Goal: Book appointment/travel/reservation

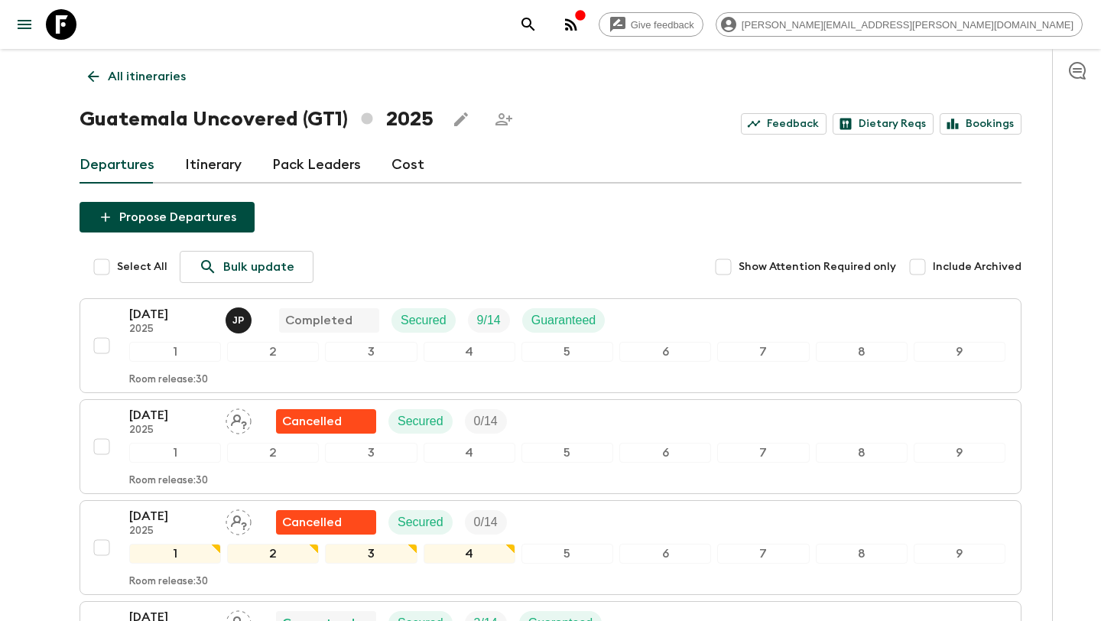
click at [29, 18] on icon "menu" at bounding box center [24, 24] width 18 height 18
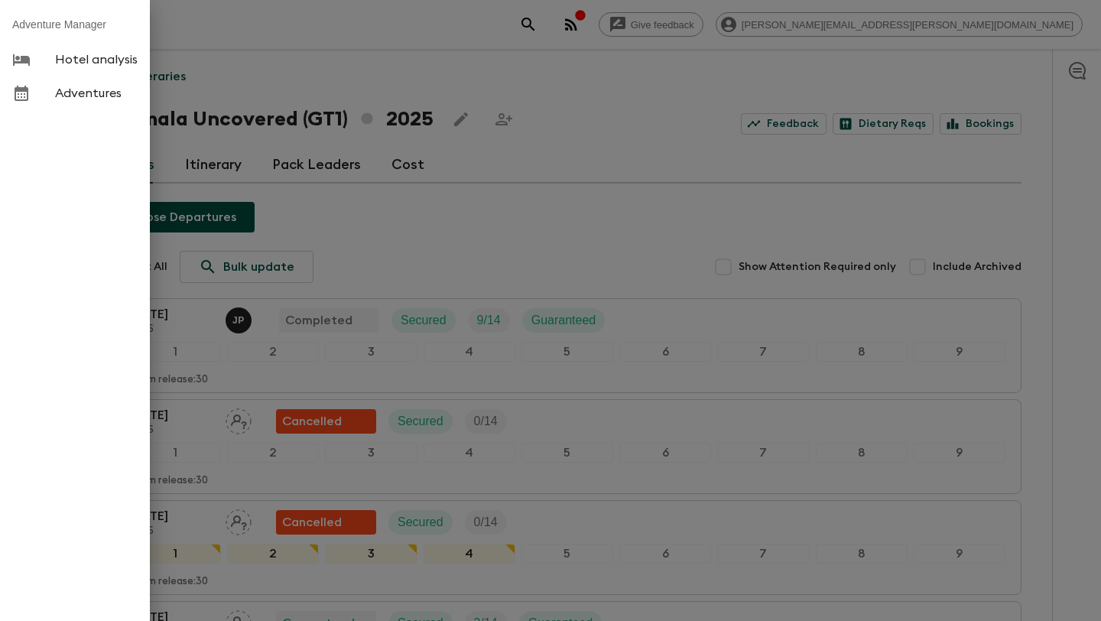
click at [580, 71] on div at bounding box center [550, 310] width 1101 height 621
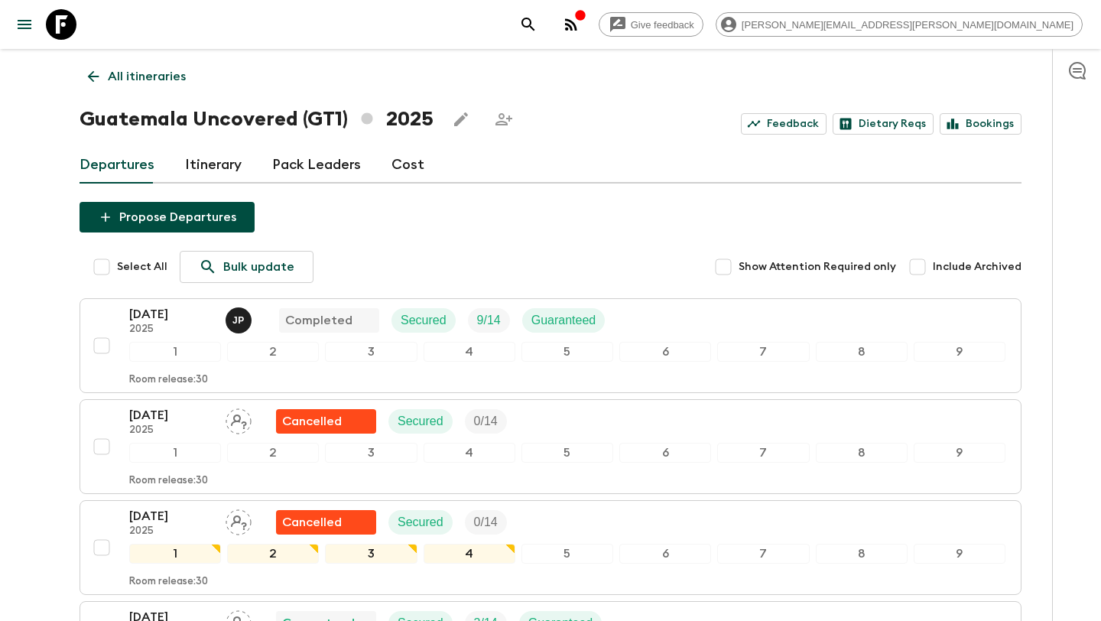
click at [196, 119] on h1 "Guatemala Uncovered (GT1) 2025" at bounding box center [257, 119] width 354 height 31
click at [96, 75] on icon at bounding box center [93, 76] width 17 height 17
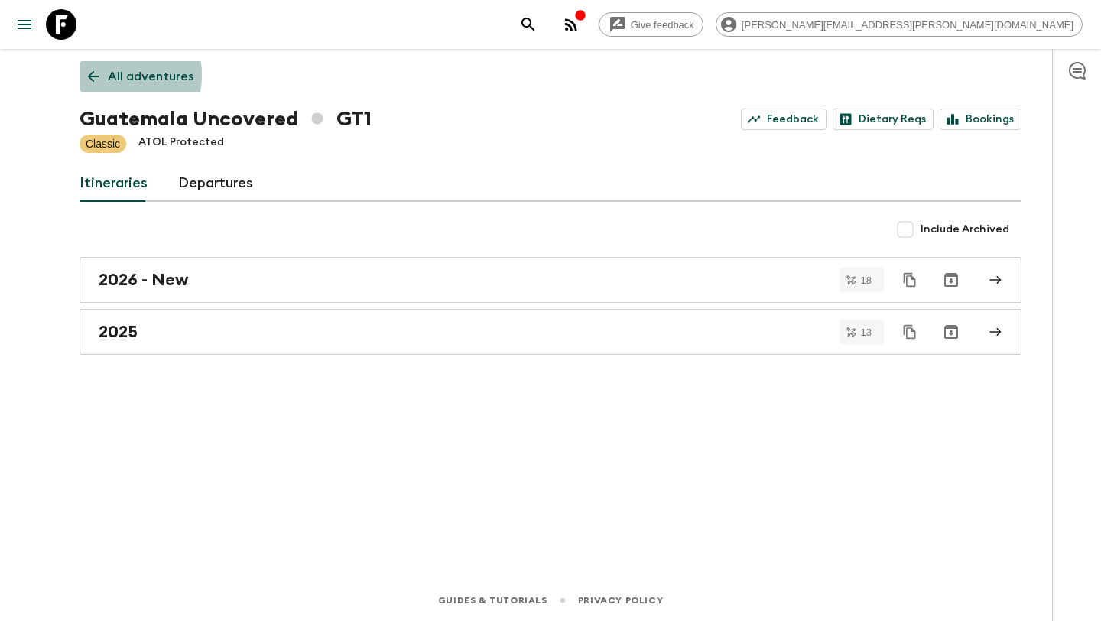
click at [96, 75] on icon at bounding box center [93, 76] width 17 height 17
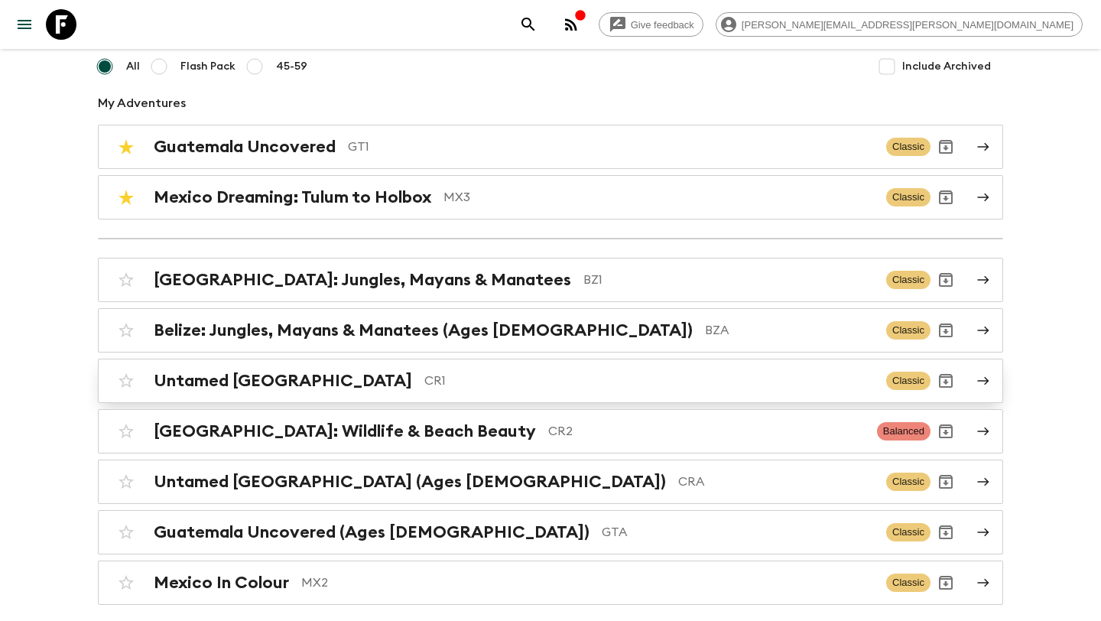
scroll to position [106, 0]
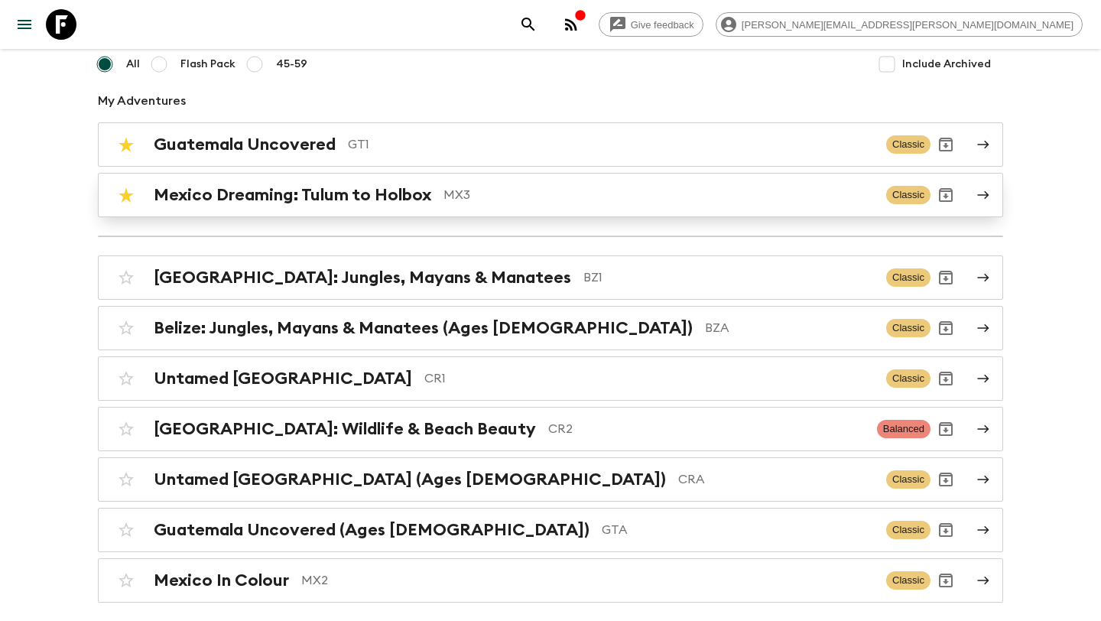
click at [411, 199] on h2 "Mexico Dreaming: Tulum to Holbox" at bounding box center [293, 195] width 278 height 20
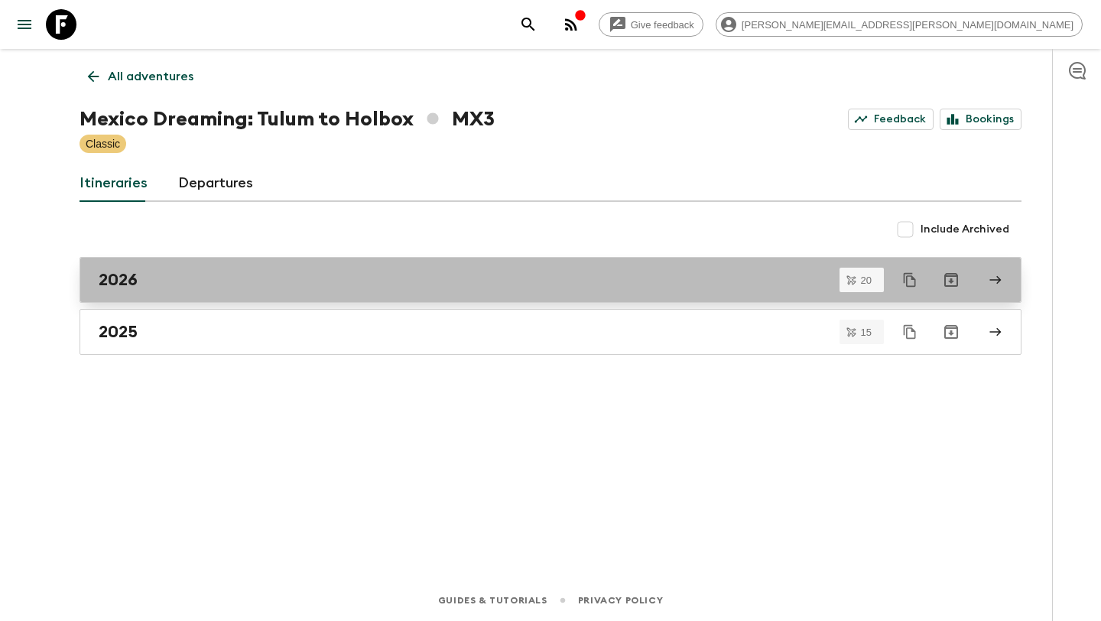
click at [219, 285] on div "2026" at bounding box center [536, 280] width 875 height 20
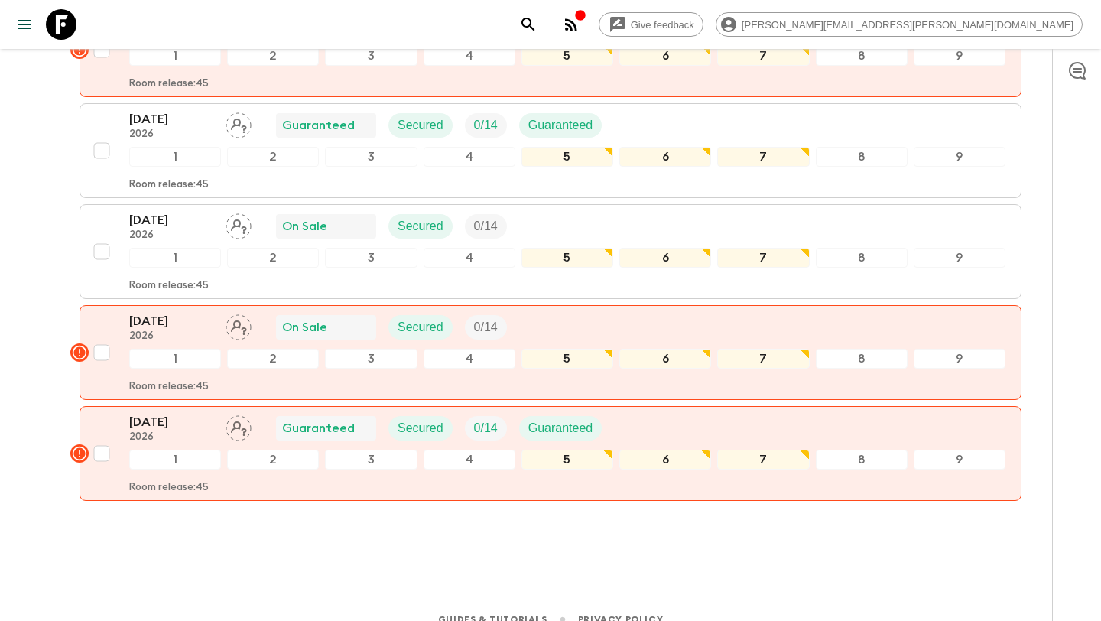
scroll to position [1829, 0]
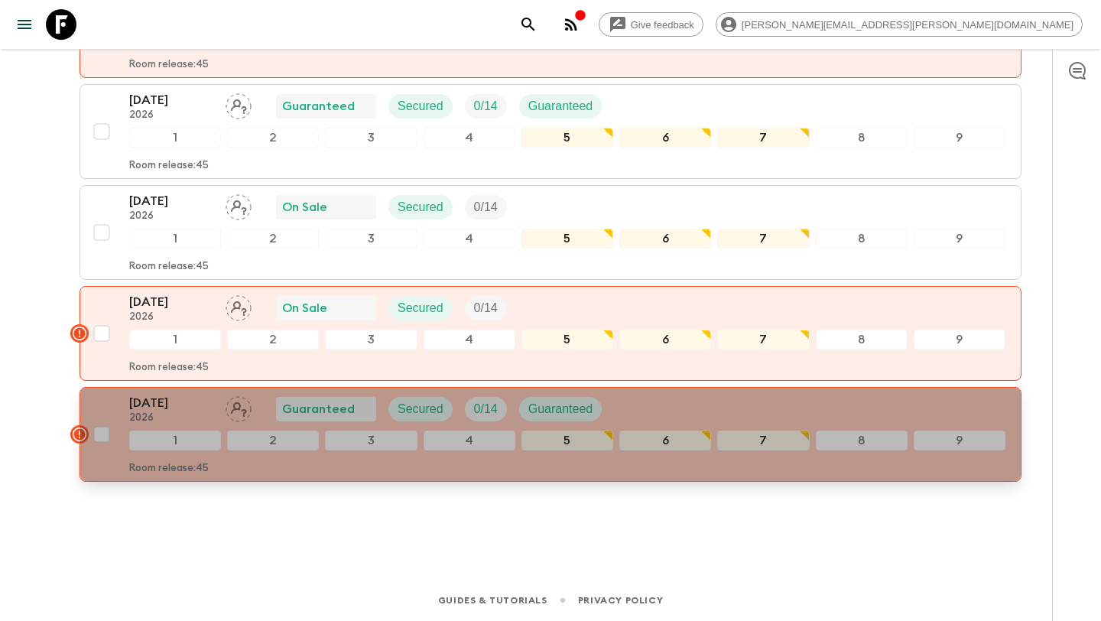
click at [80, 434] on rect "button" at bounding box center [79, 434] width 18 height 18
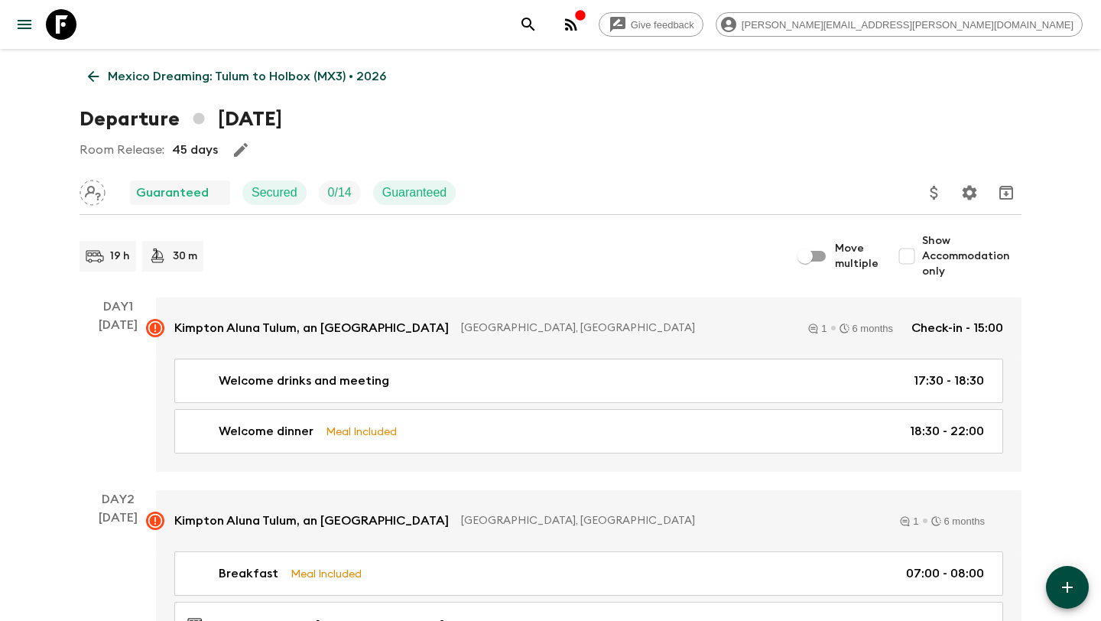
click at [91, 78] on icon at bounding box center [93, 76] width 11 height 11
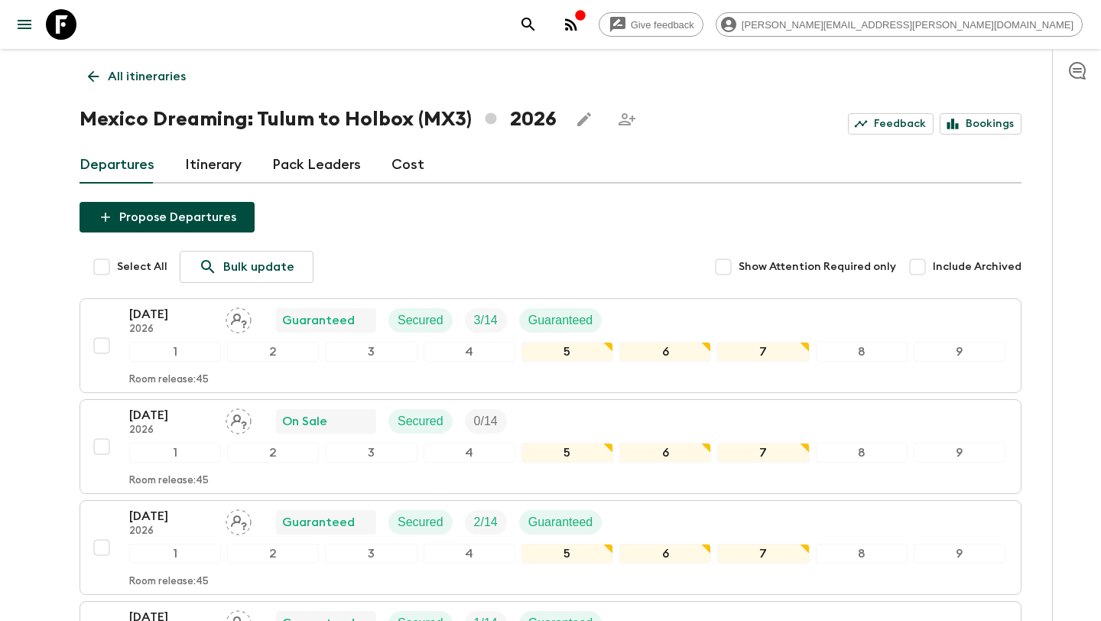
click at [93, 67] on link "All itineraries" at bounding box center [137, 76] width 115 height 31
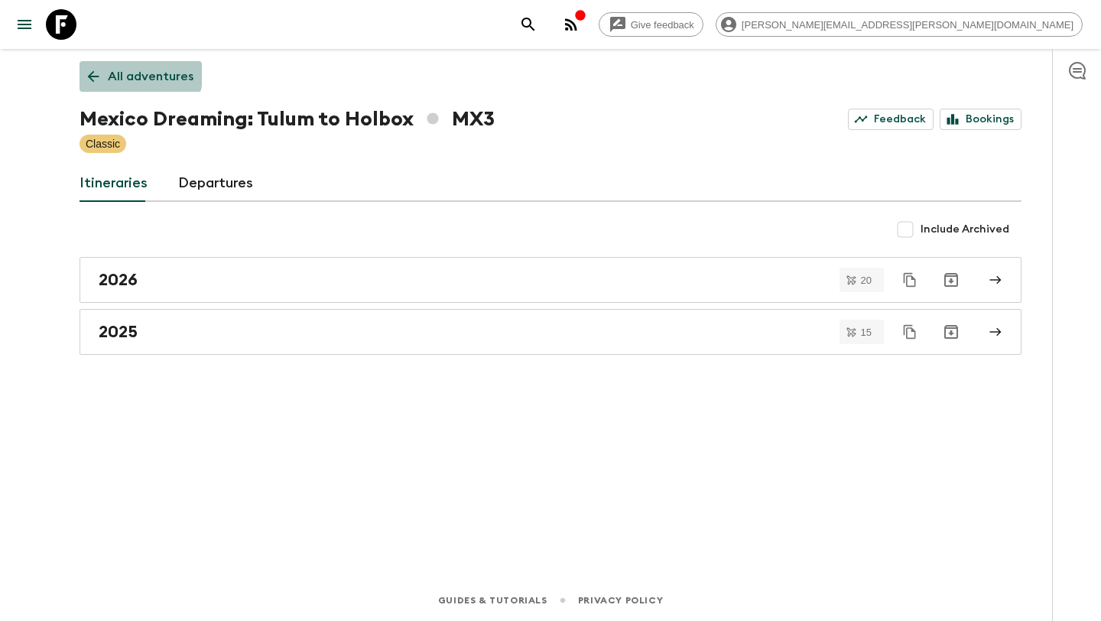
click at [94, 67] on link "All adventures" at bounding box center [141, 76] width 122 height 31
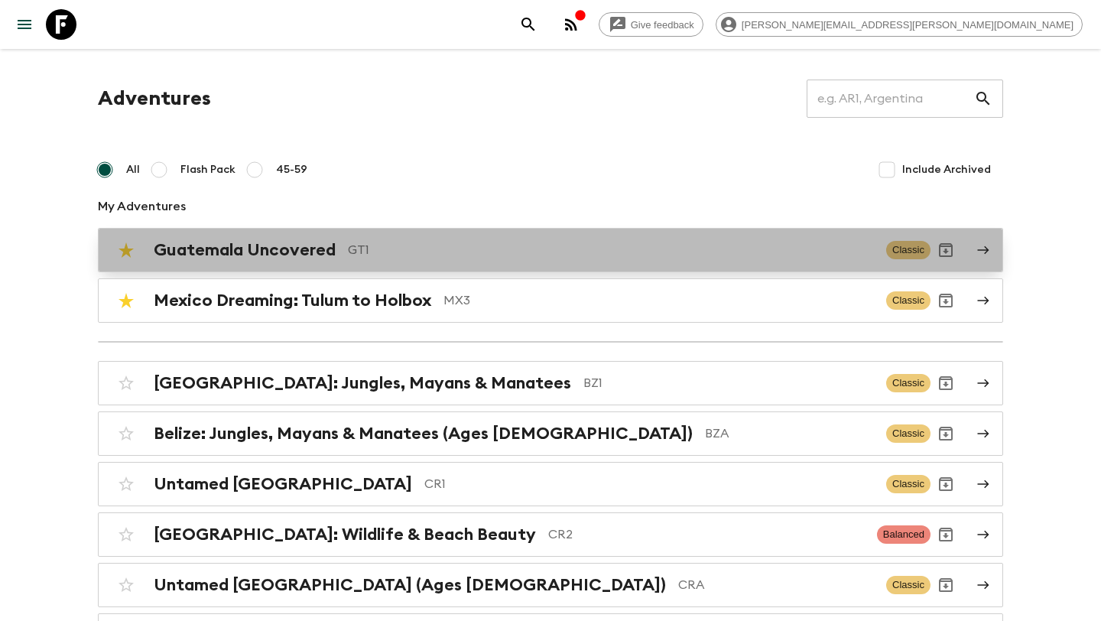
click at [287, 251] on h2 "Guatemala Uncovered" at bounding box center [245, 250] width 182 height 20
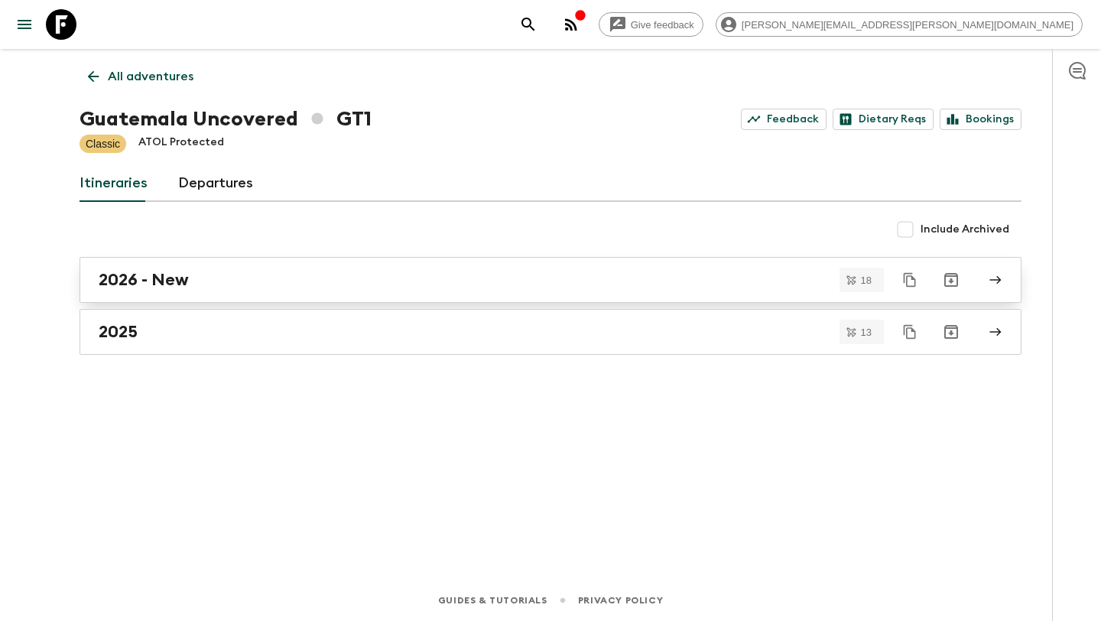
click at [261, 284] on div "2026 - New" at bounding box center [536, 280] width 875 height 20
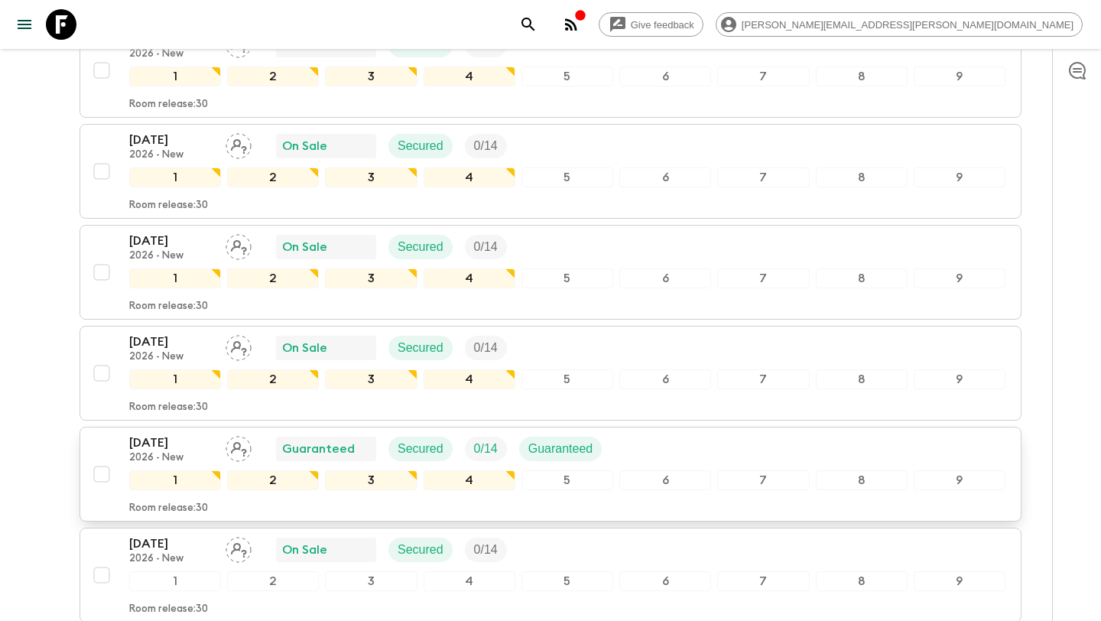
click at [125, 434] on div "[DATE] 2026 - New Guaranteed Secured 0 / 14 Guaranteed 1 2 3 4 5 6 7 8 9 Room r…" at bounding box center [545, 474] width 919 height 81
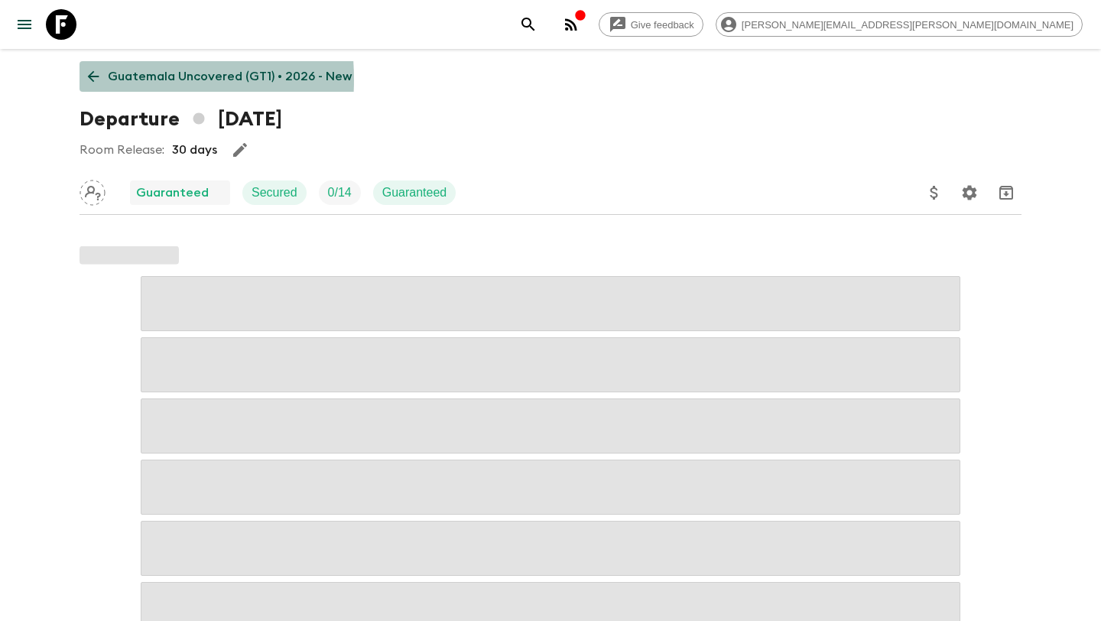
click at [87, 80] on icon at bounding box center [93, 76] width 17 height 17
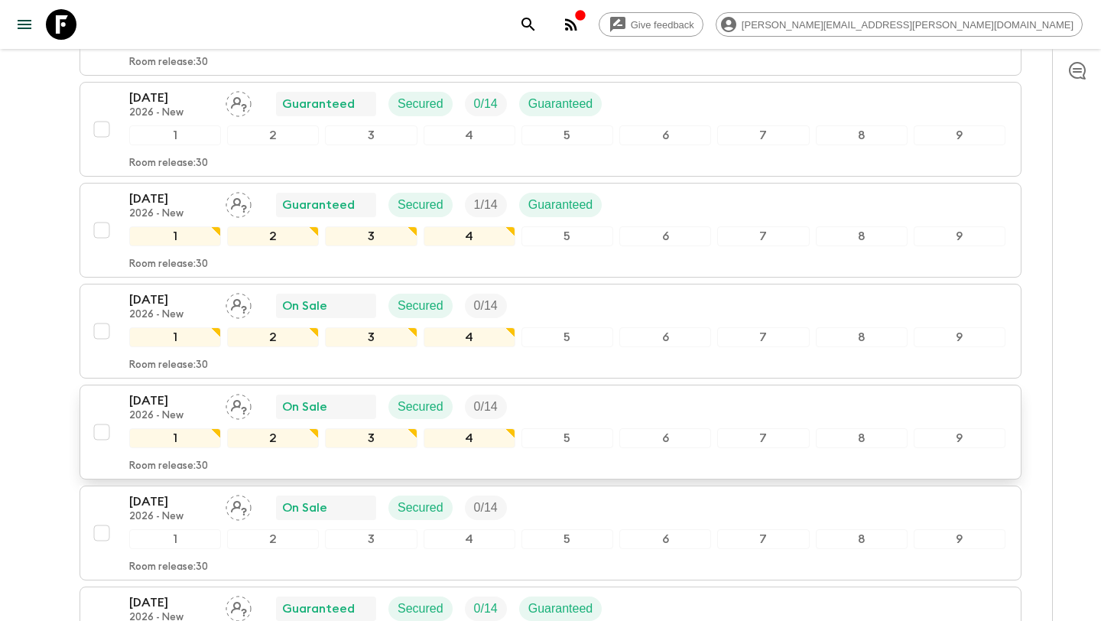
scroll to position [1120, 0]
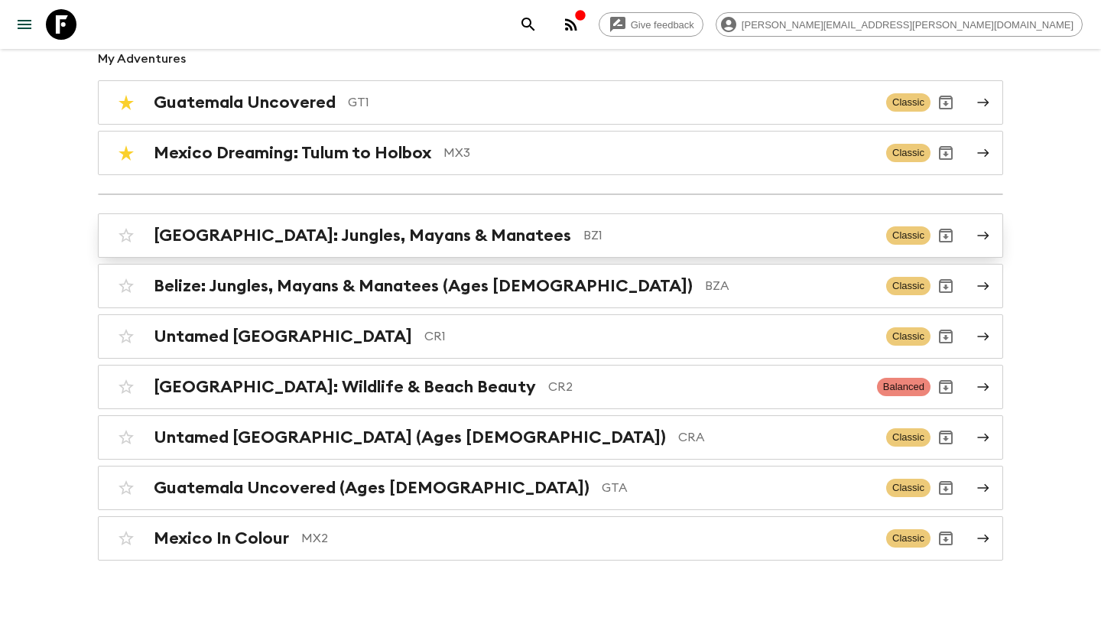
scroll to position [161, 0]
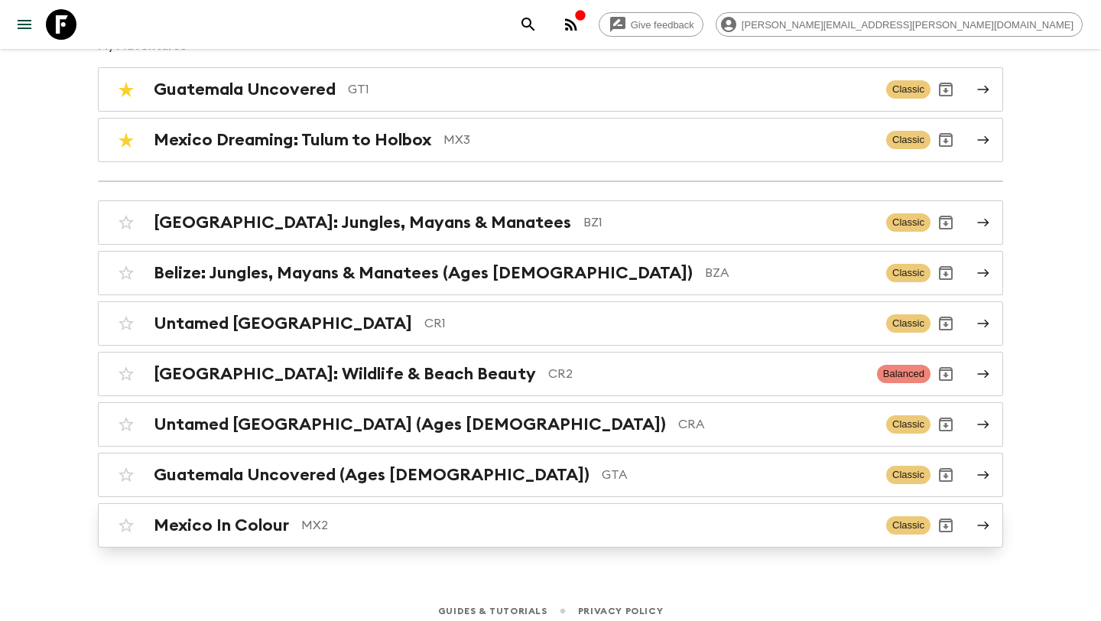
click at [280, 544] on link "Mexico In Colour MX2 Classic" at bounding box center [550, 525] width 905 height 44
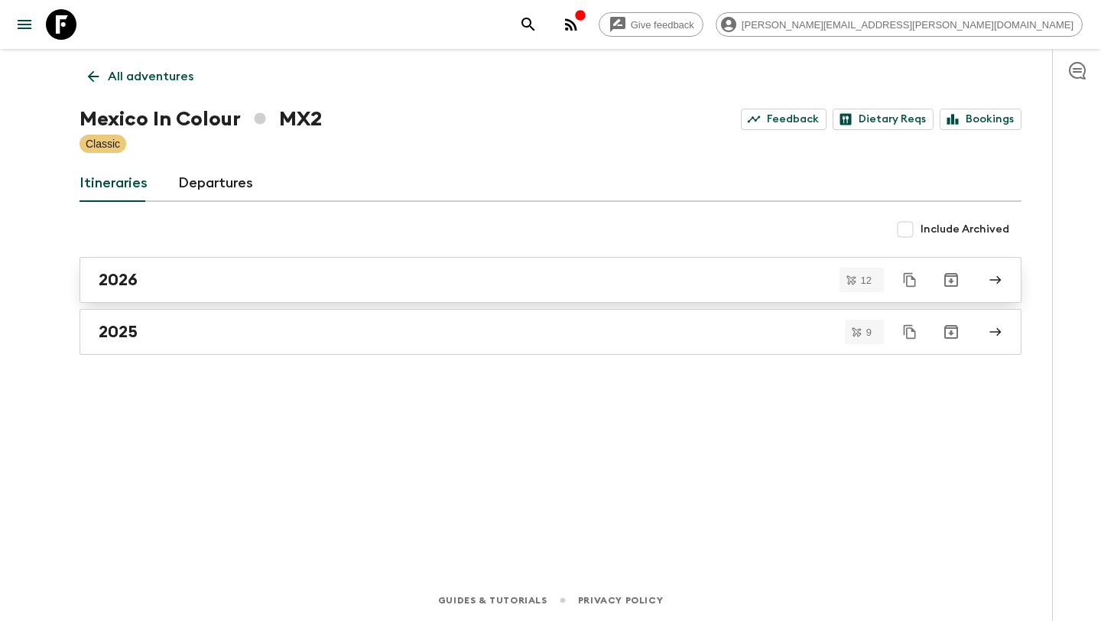
click at [261, 278] on div "2026" at bounding box center [536, 280] width 875 height 20
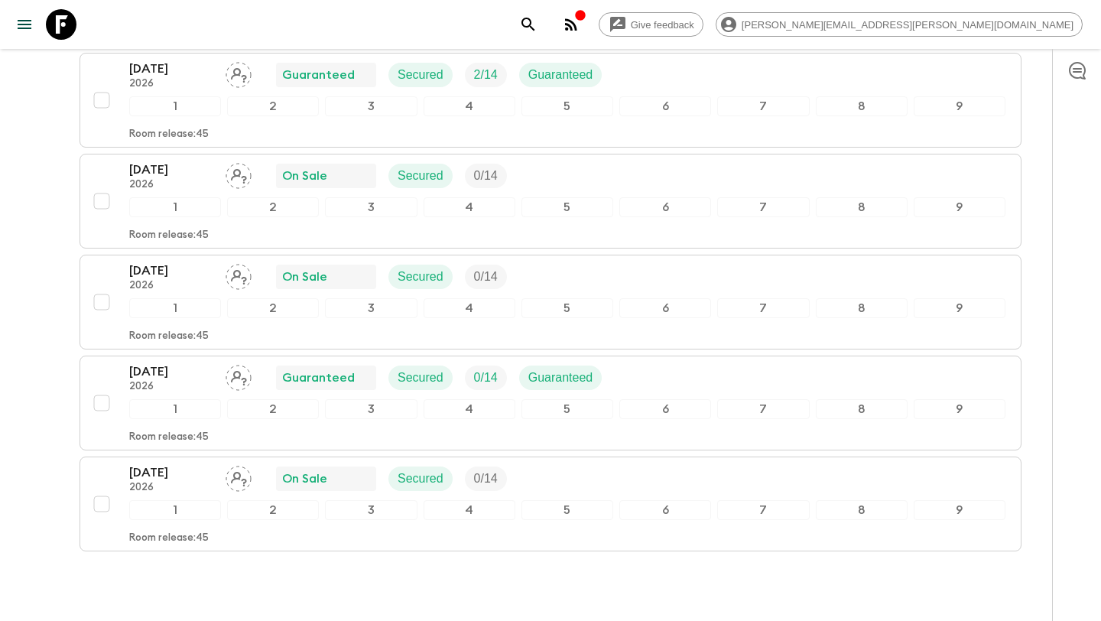
scroll to position [1021, 0]
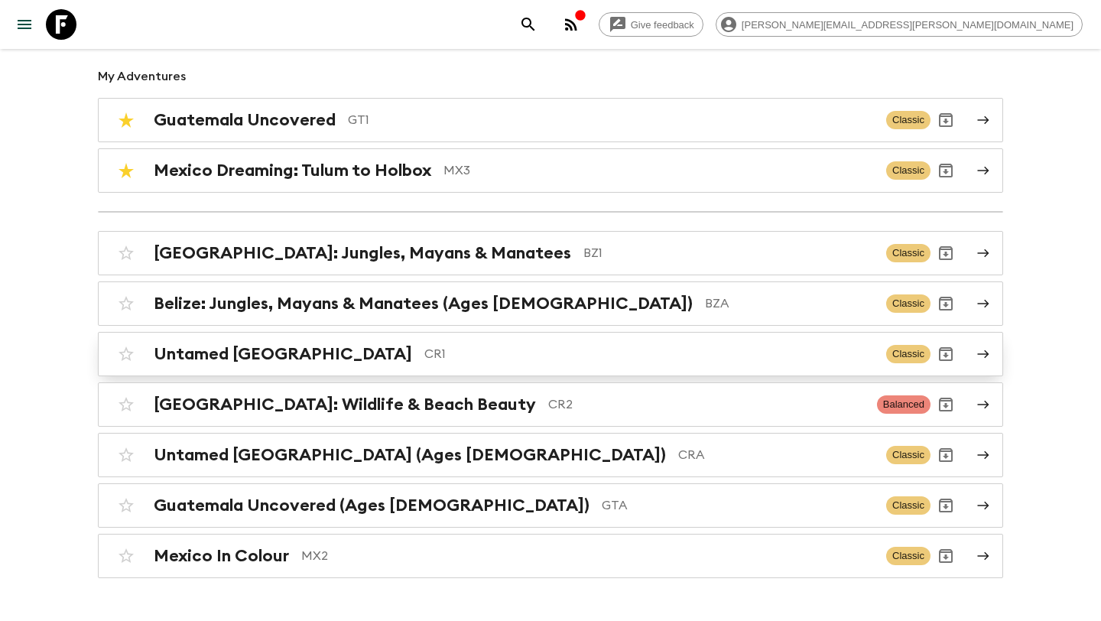
scroll to position [131, 0]
click at [540, 361] on p "CR1" at bounding box center [649, 353] width 450 height 18
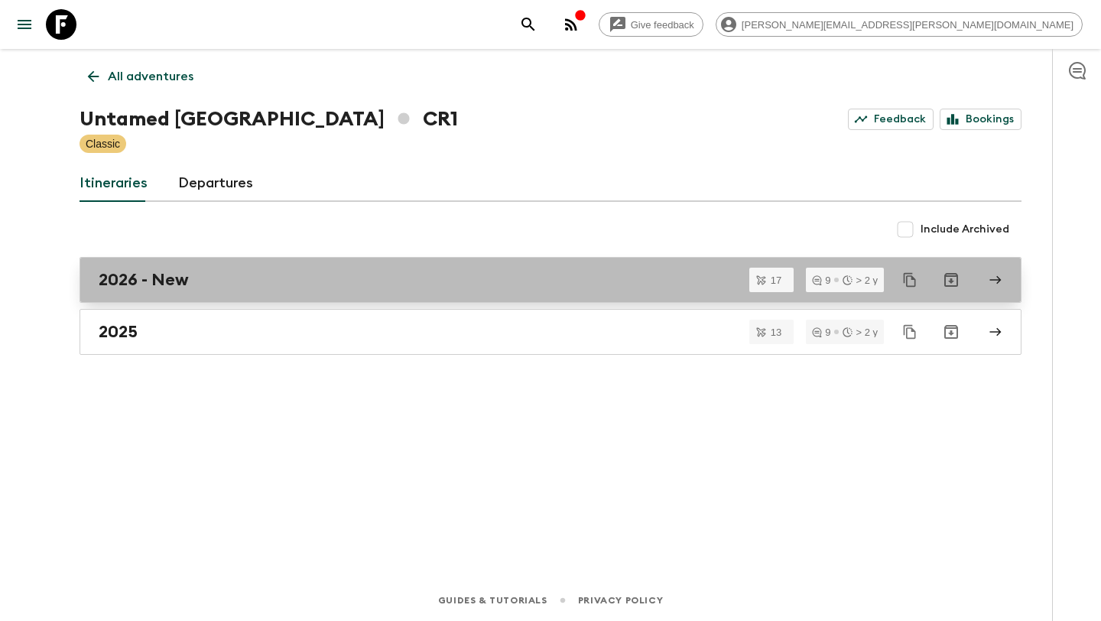
click at [516, 268] on link "2026 - New" at bounding box center [551, 280] width 942 height 46
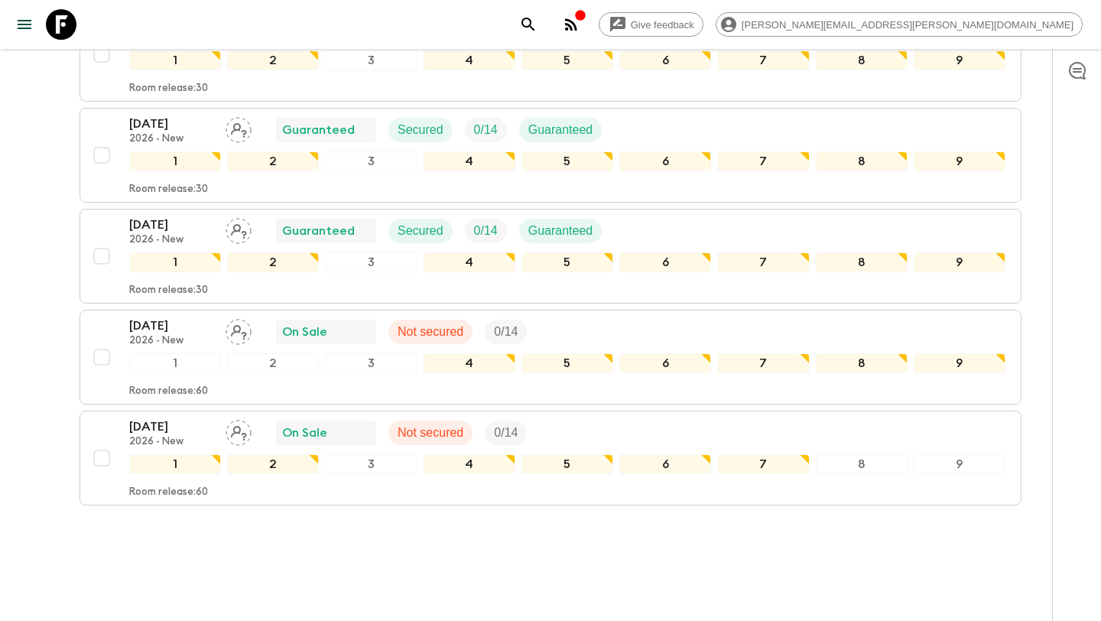
scroll to position [1503, 0]
